Goal: Information Seeking & Learning: Learn about a topic

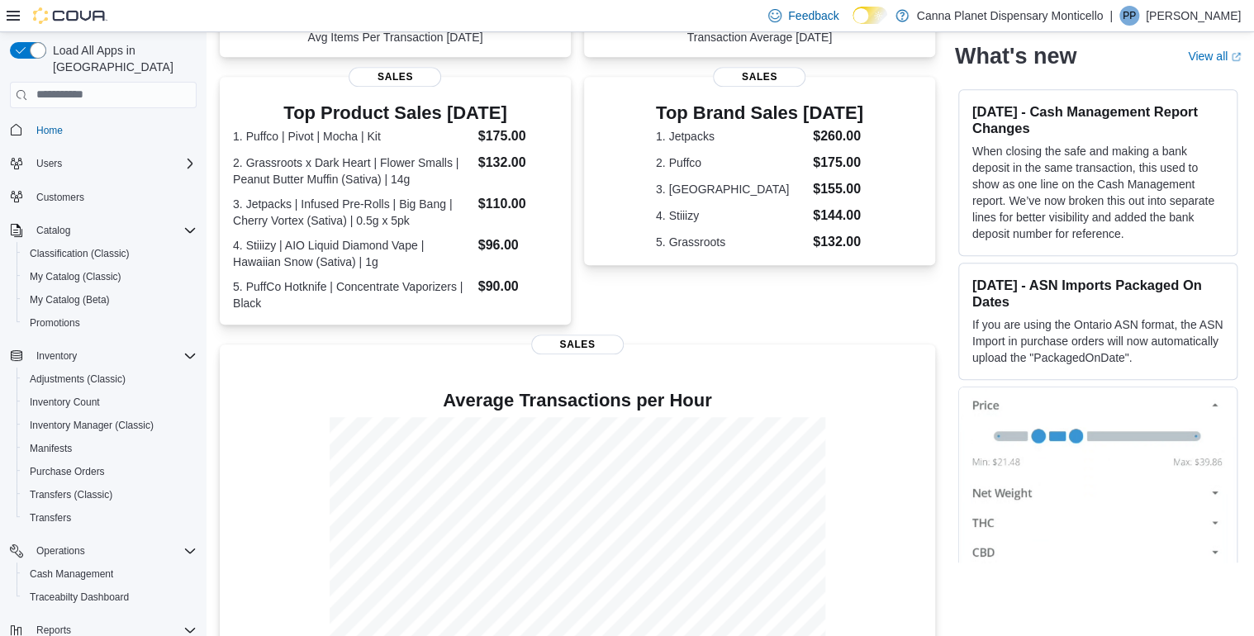
scroll to position [484, 0]
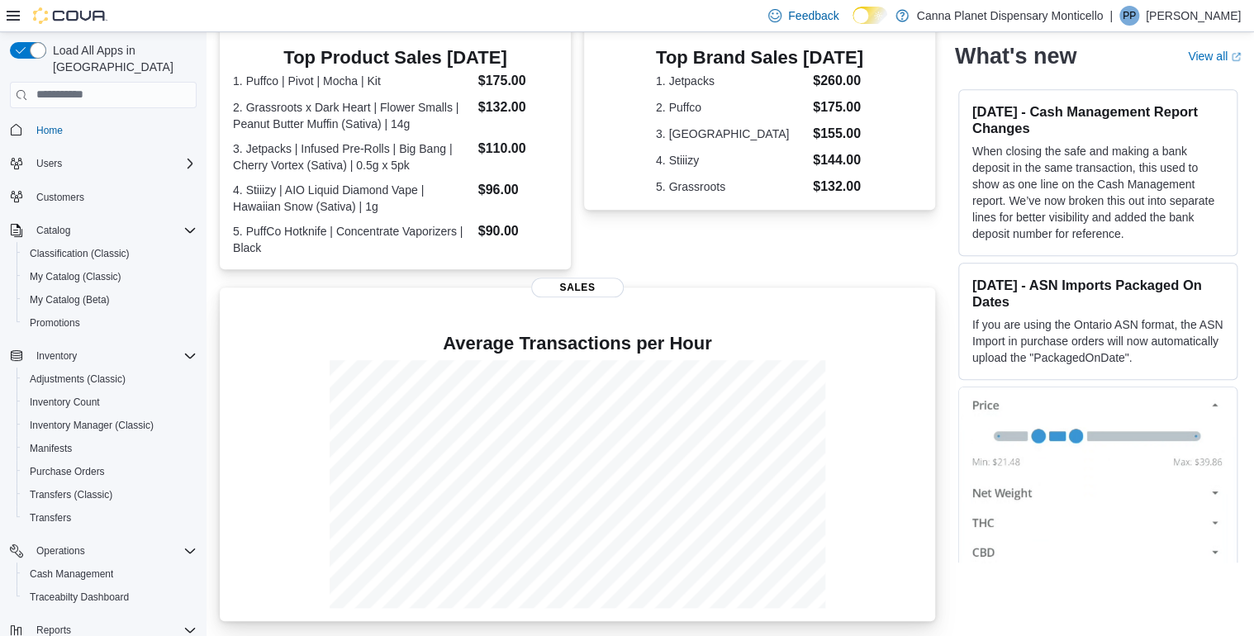
click at [617, 343] on h4 "Average Transactions per Hour" at bounding box center [577, 344] width 689 height 20
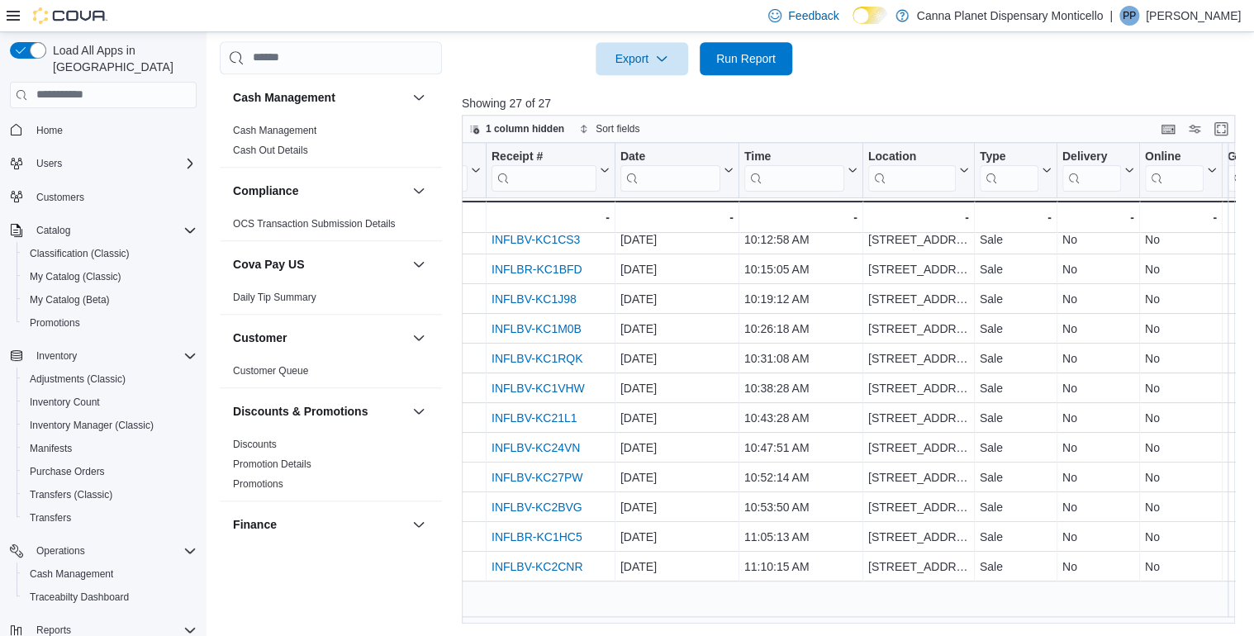
scroll to position [0, 88]
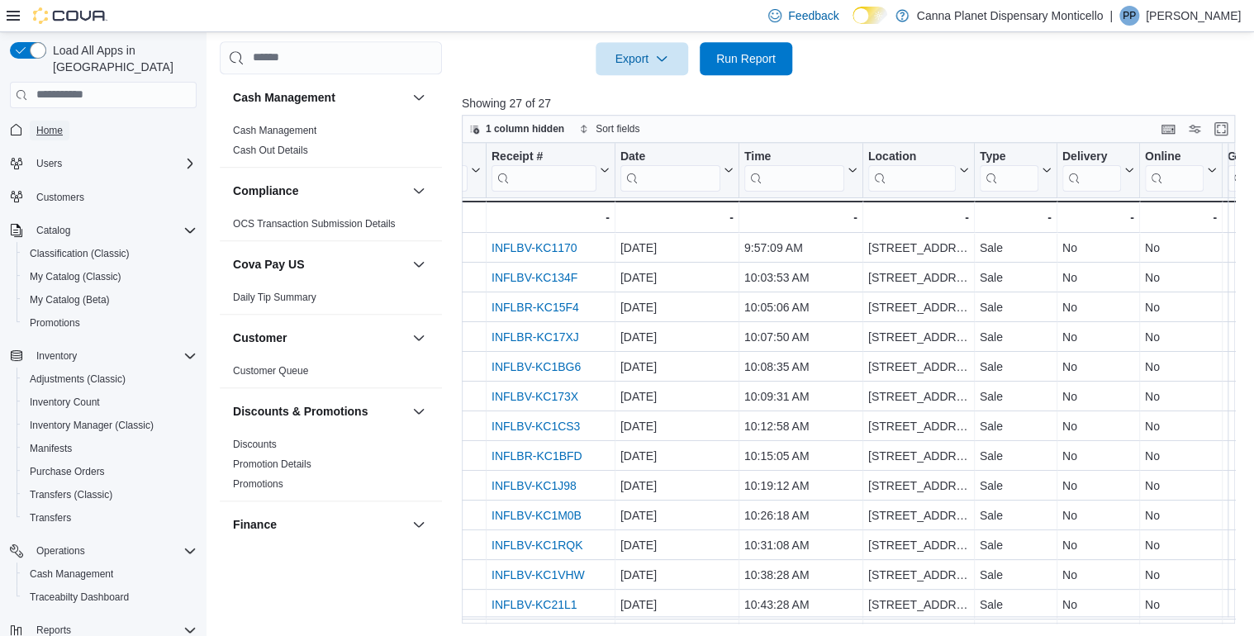
drag, startPoint x: 59, startPoint y: 111, endPoint x: 111, endPoint y: 112, distance: 51.2
click at [59, 124] on span "Home" at bounding box center [49, 130] width 26 height 13
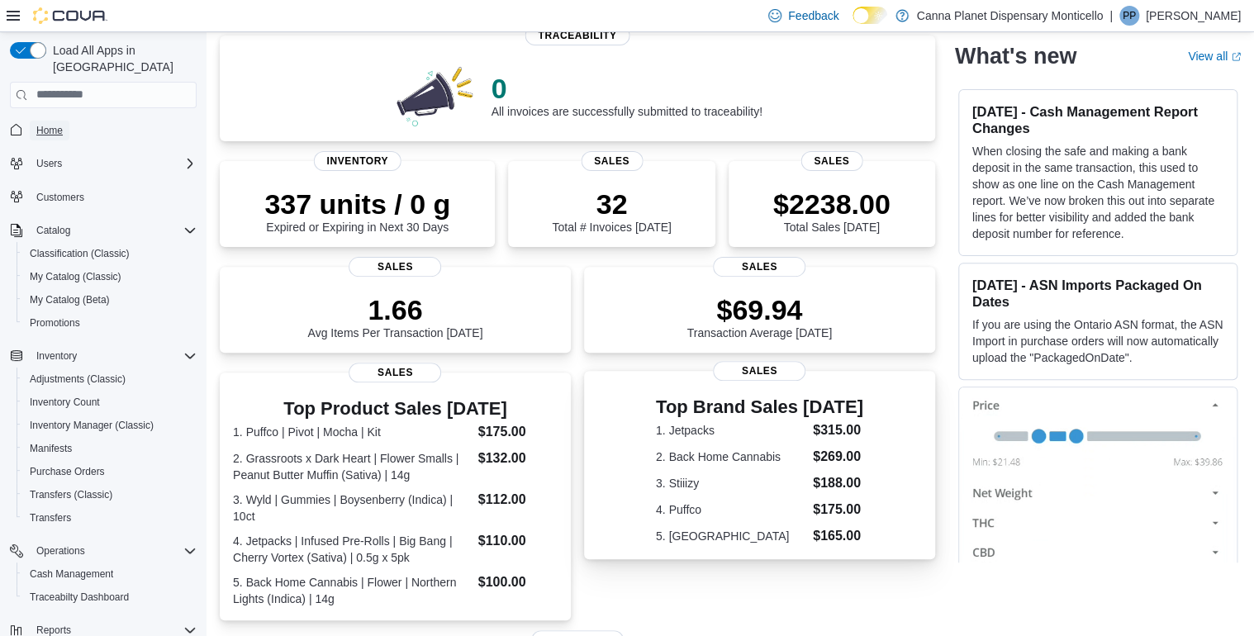
scroll to position [132, 0]
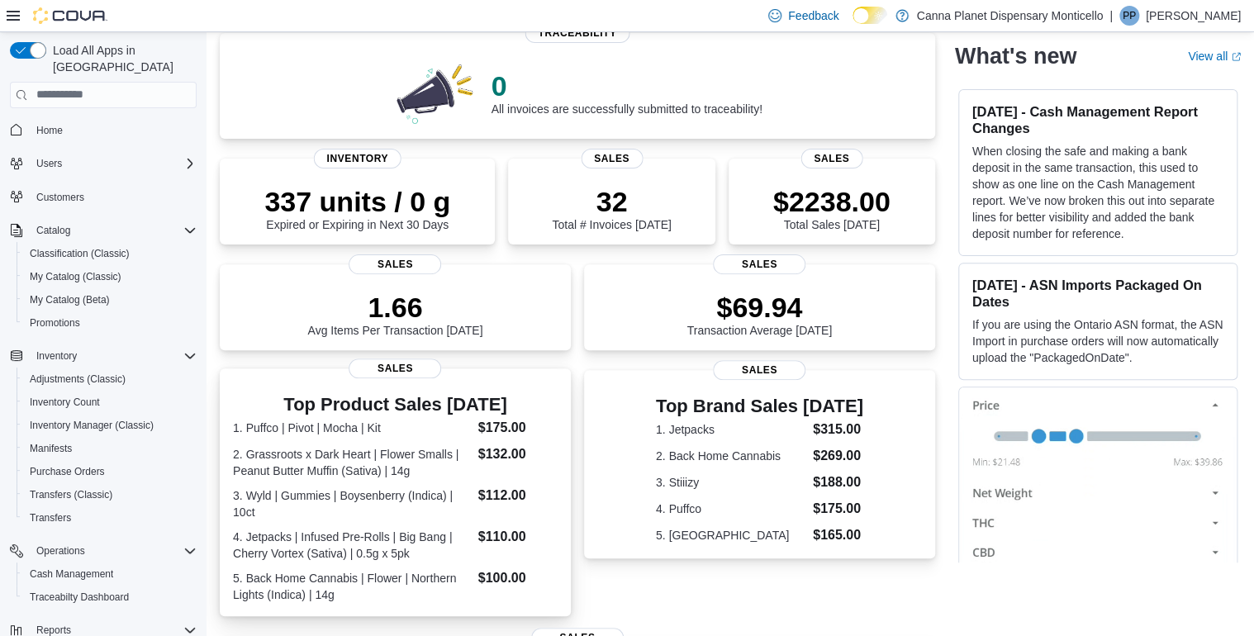
click at [396, 368] on span "Sales" at bounding box center [394, 368] width 92 height 20
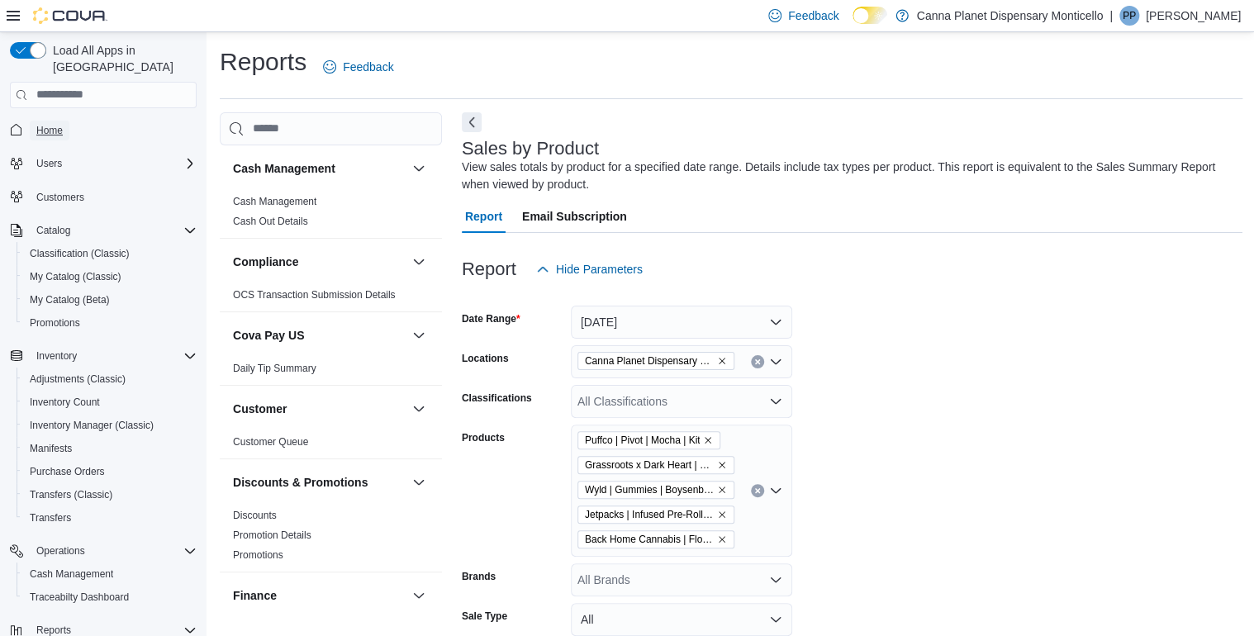
drag, startPoint x: 41, startPoint y: 113, endPoint x: 88, endPoint y: 112, distance: 46.3
click at [43, 124] on span "Home" at bounding box center [49, 130] width 26 height 13
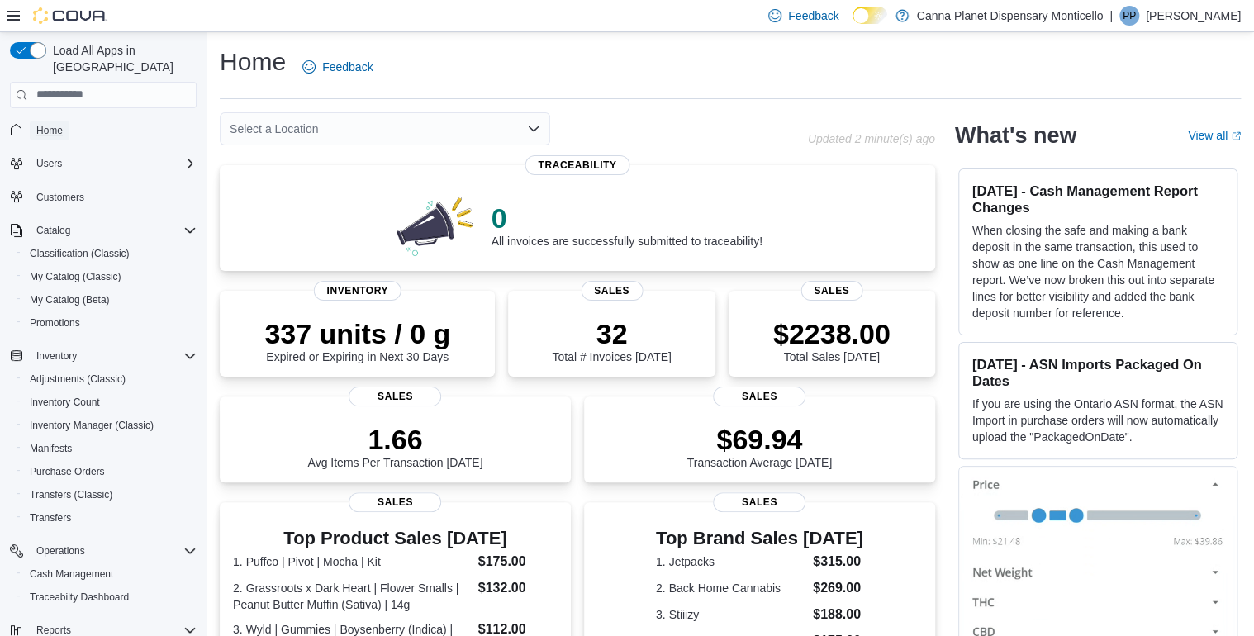
click at [45, 124] on span "Home" at bounding box center [49, 130] width 26 height 13
click at [53, 124] on span "Home" at bounding box center [49, 130] width 26 height 13
